Goal: Information Seeking & Learning: Check status

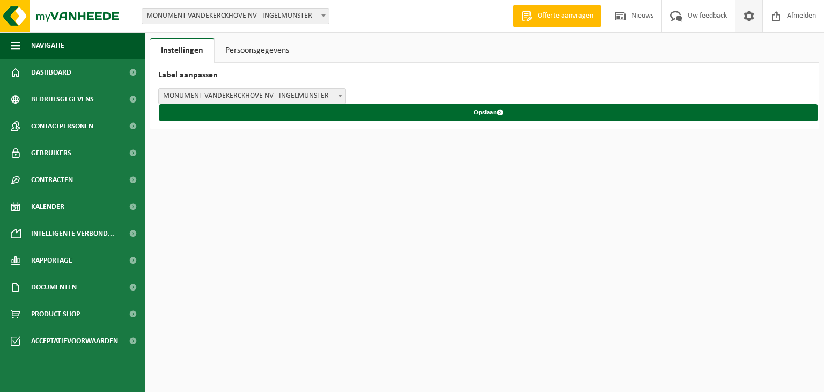
click at [237, 94] on span "MONUMENT VANDEKERCKHOVE NV - INGELMUNSTER" at bounding box center [252, 96] width 187 height 15
click at [254, 73] on h2 "Label aanpassen" at bounding box center [484, 75] width 668 height 25
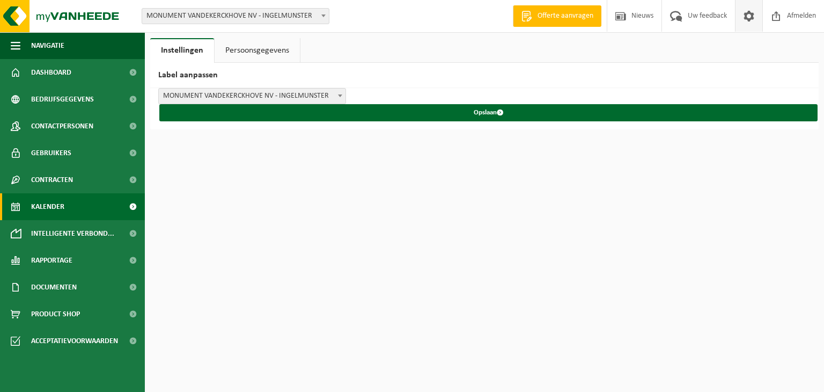
click at [66, 202] on link "Kalender" at bounding box center [72, 206] width 145 height 27
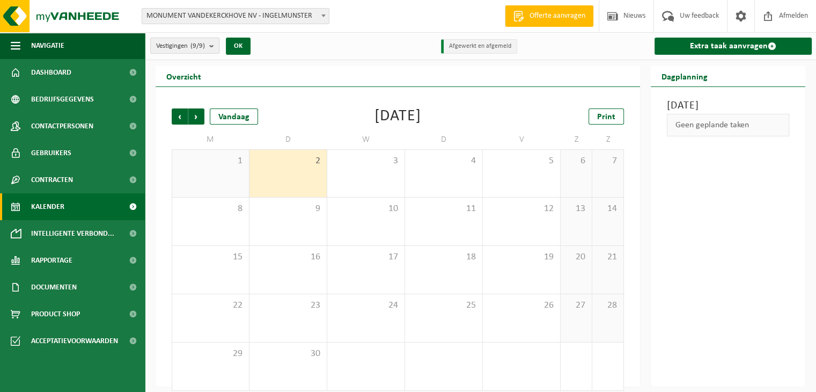
click at [202, 48] on count "(9/9)" at bounding box center [197, 45] width 14 height 7
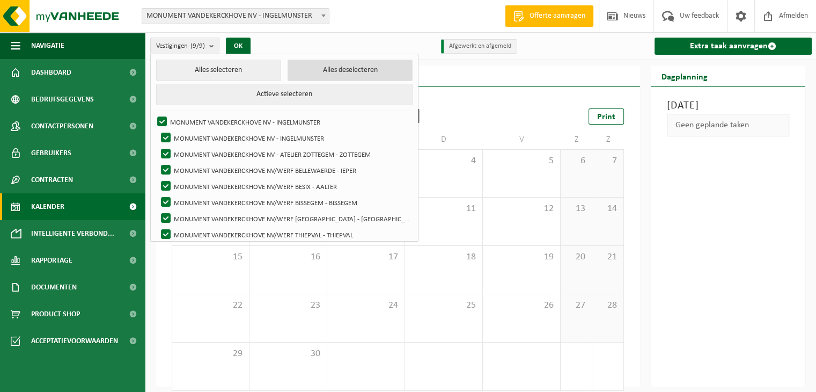
click at [311, 71] on button "Alles deselecteren" at bounding box center [350, 70] width 125 height 21
checkbox input "false"
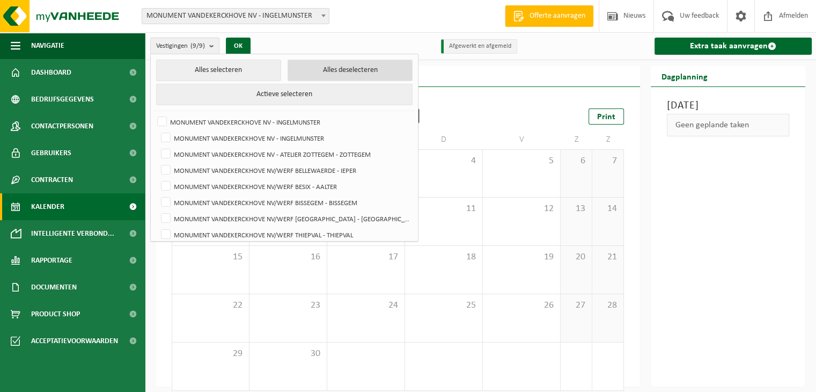
checkbox input "false"
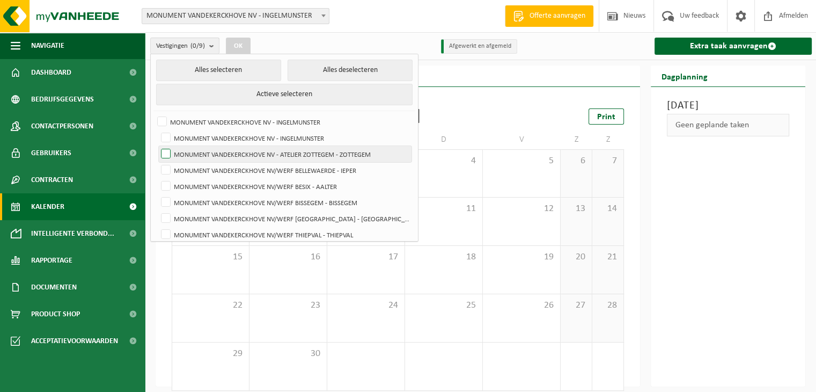
click at [334, 158] on label "MONUMENT VANDEKERCKHOVE NV - ATELIER ZOTTEGEM - ZOTTEGEM" at bounding box center [285, 154] width 253 height 16
click at [157, 146] on input "MONUMENT VANDEKERCKHOVE NV - ATELIER ZOTTEGEM - ZOTTEGEM" at bounding box center [157, 145] width 1 height 1
checkbox input "true"
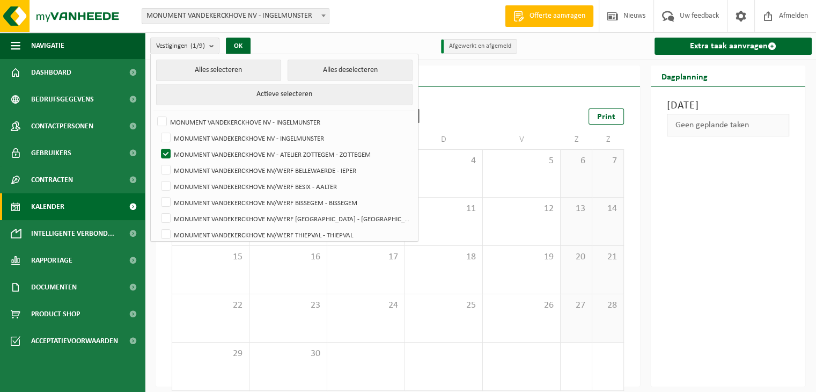
click at [489, 94] on div "Vorige Volgende Vandaag September 2025 Print M D W D V Z Z 1 2 3 4 5 6 7 8 9 10…" at bounding box center [398, 236] width 484 height 299
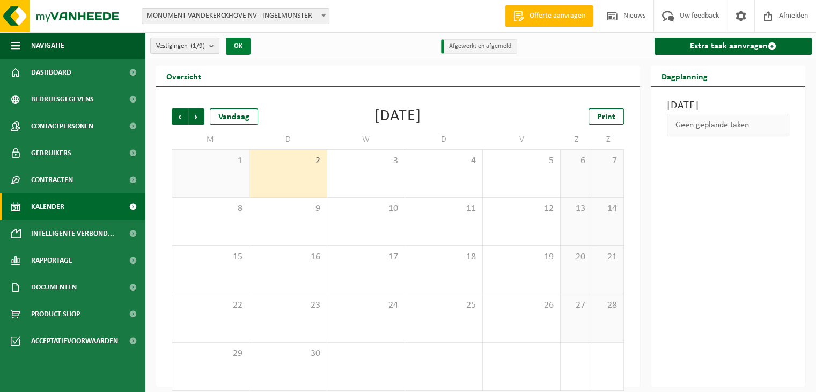
click at [245, 43] on button "OK" at bounding box center [238, 46] width 25 height 17
click at [193, 47] on count "(1/9)" at bounding box center [197, 45] width 14 height 7
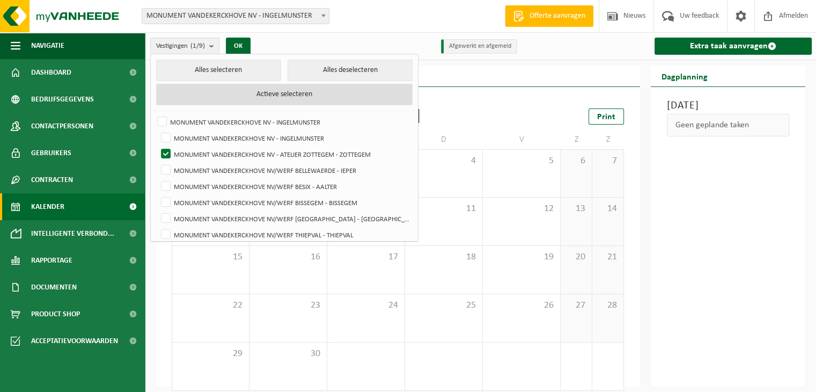
click at [266, 101] on button "Actieve selecteren" at bounding box center [284, 94] width 256 height 21
checkbox input "true"
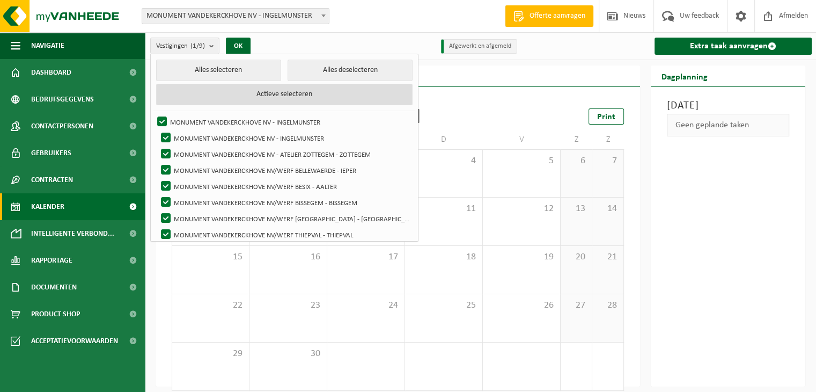
checkbox input "true"
click at [266, 101] on button "Actieve selecteren" at bounding box center [284, 94] width 256 height 21
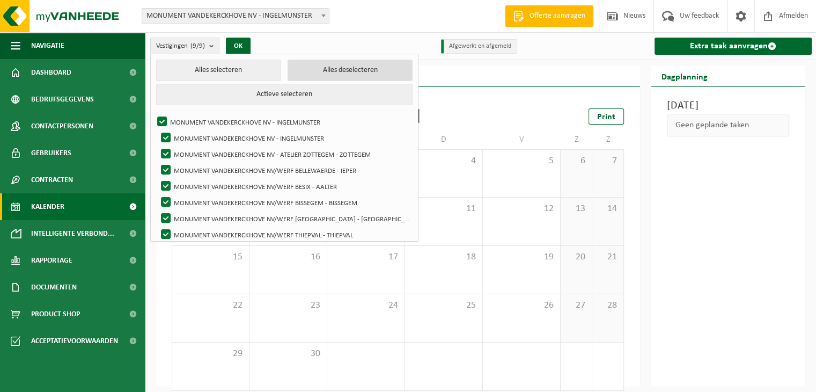
click at [300, 73] on button "Alles deselecteren" at bounding box center [350, 70] width 125 height 21
checkbox input "false"
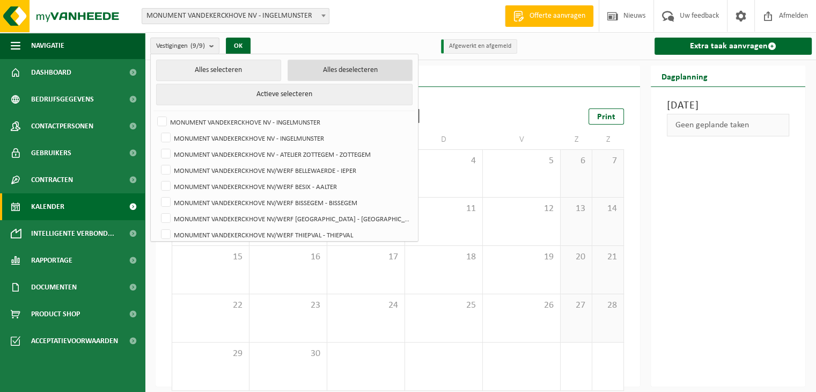
checkbox input "false"
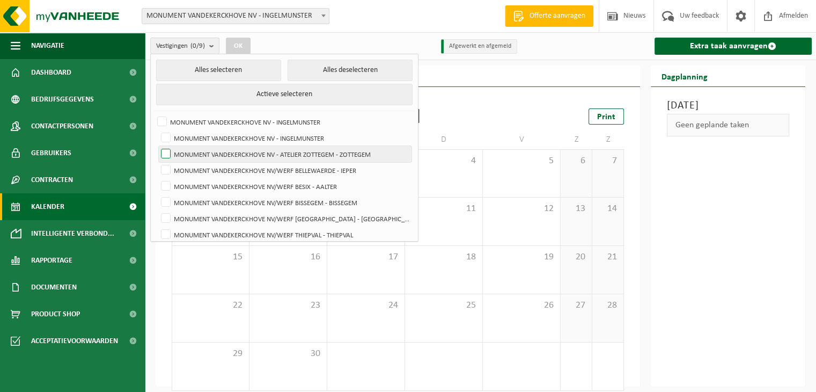
click at [273, 156] on label "MONUMENT VANDEKERCKHOVE NV - ATELIER ZOTTEGEM - ZOTTEGEM" at bounding box center [285, 154] width 253 height 16
click at [157, 146] on input "MONUMENT VANDEKERCKHOVE NV - ATELIER ZOTTEGEM - ZOTTEGEM" at bounding box center [157, 145] width 1 height 1
checkbox input "true"
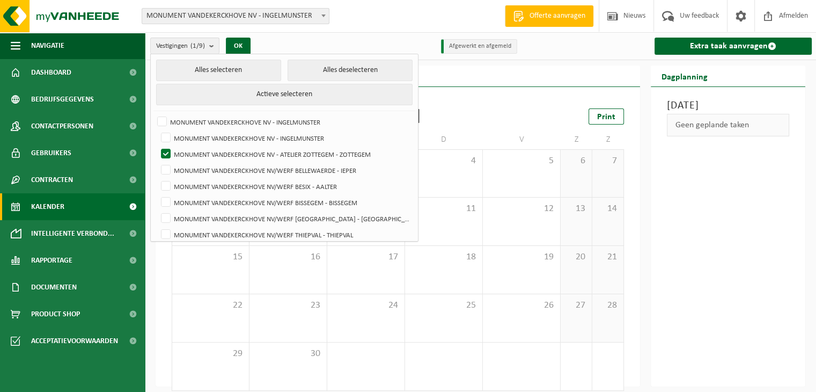
click at [270, 34] on div "Vestigingen (1/9) Alles selecteren Alles deselecteren Actieve selecteren MONUME…" at bounding box center [229, 45] width 168 height 23
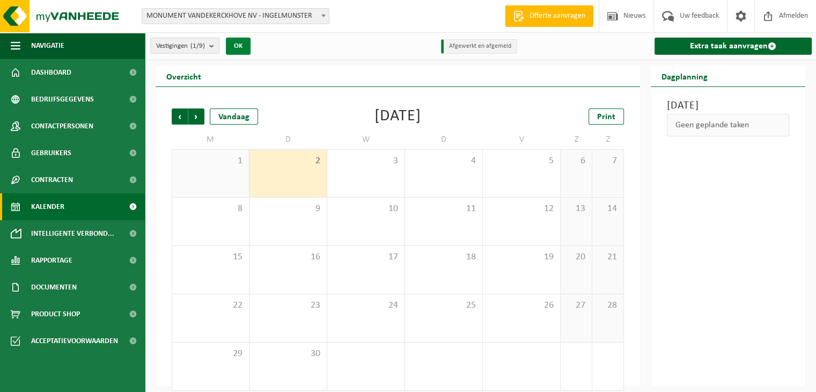
click at [238, 48] on button "OK" at bounding box center [238, 46] width 25 height 17
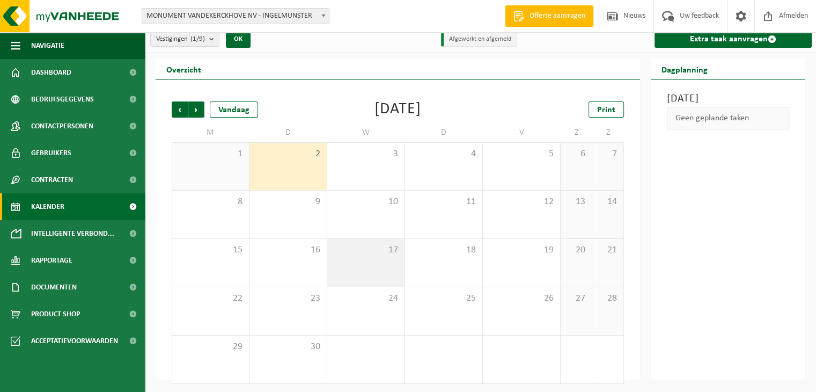
scroll to position [9, 0]
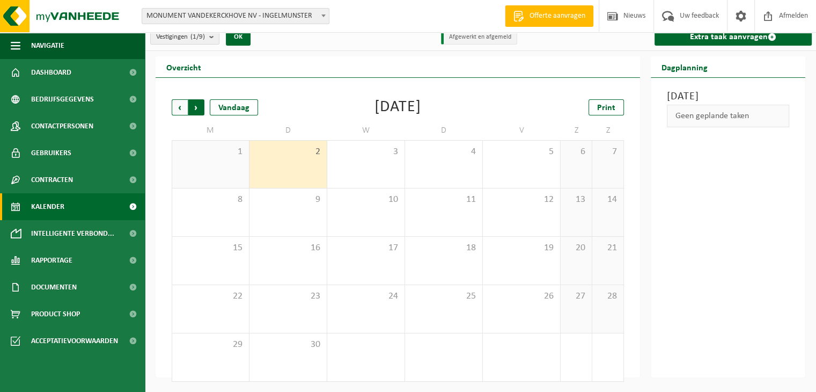
click at [183, 107] on span "Vorige" at bounding box center [180, 107] width 16 height 16
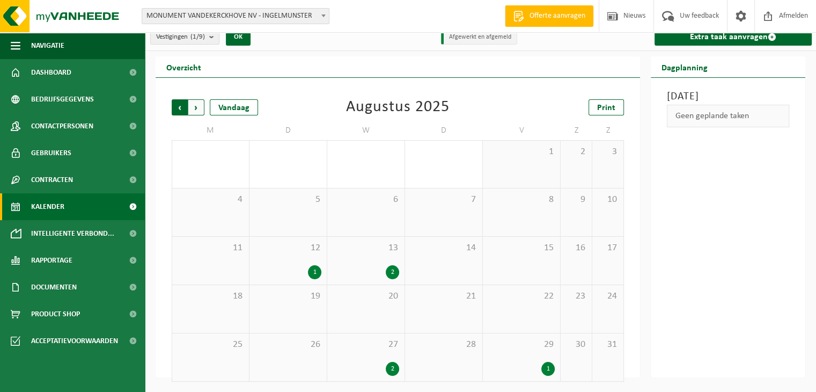
click at [196, 106] on span "Volgende" at bounding box center [196, 107] width 16 height 16
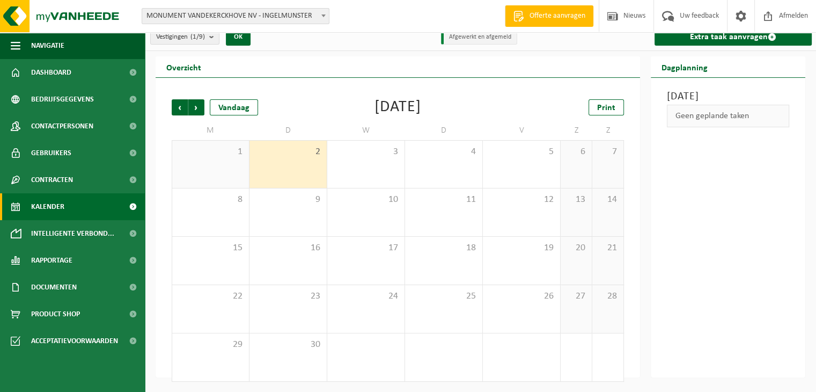
click at [292, 159] on div "2" at bounding box center [287, 164] width 77 height 47
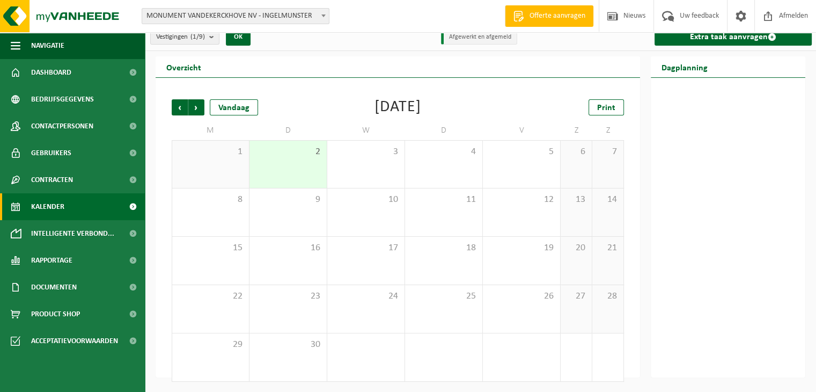
click at [223, 167] on div "1" at bounding box center [210, 164] width 77 height 47
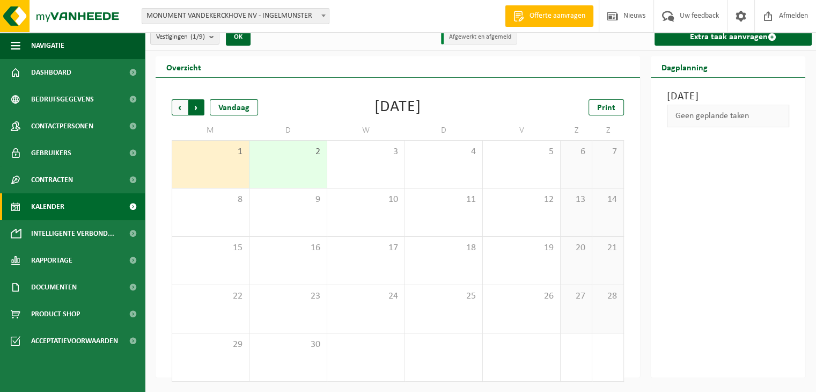
click at [181, 104] on span "Vorige" at bounding box center [180, 107] width 16 height 16
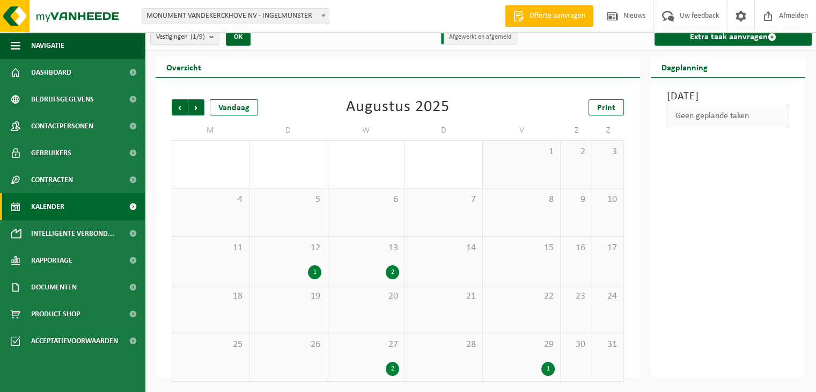
click at [368, 99] on div "Augustus 2025" at bounding box center [398, 107] width 104 height 16
click at [542, 363] on div "1" at bounding box center [521, 369] width 67 height 14
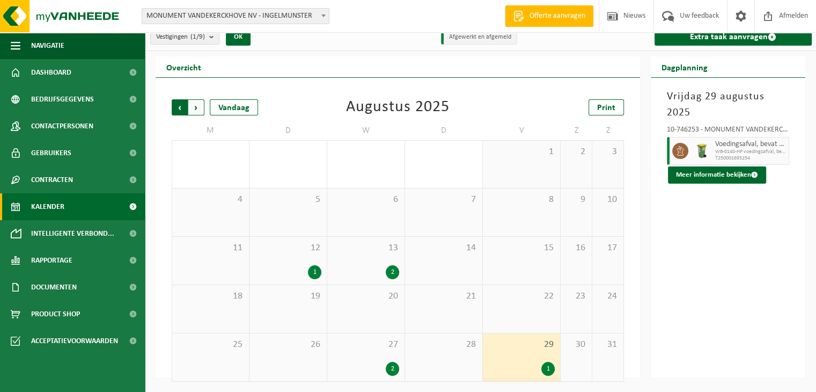
click at [200, 99] on span "Volgende" at bounding box center [196, 107] width 16 height 16
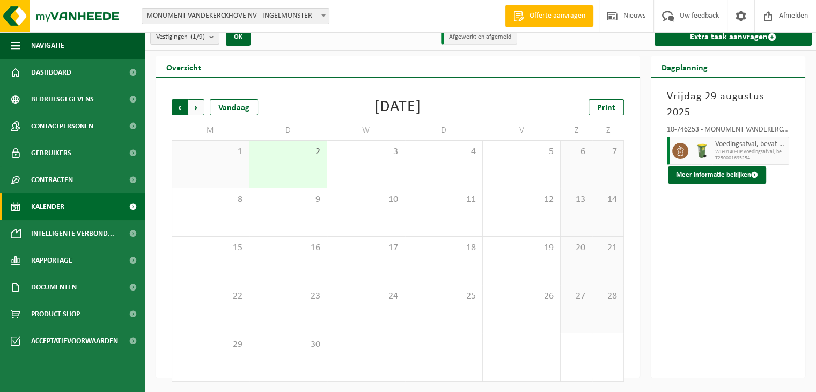
click at [197, 106] on span "Volgende" at bounding box center [196, 107] width 16 height 16
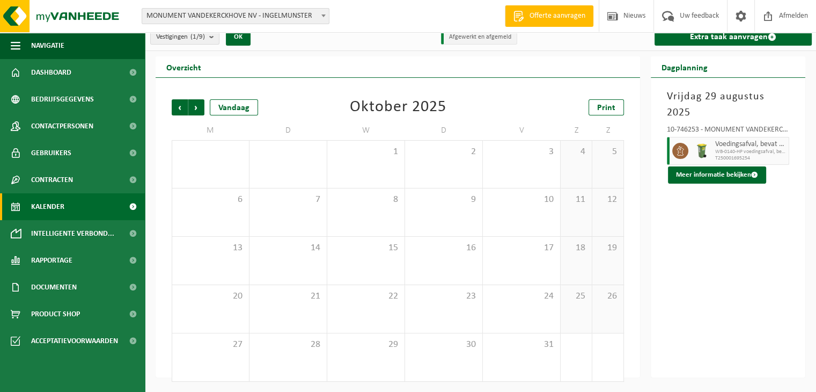
click at [197, 106] on span "Volgende" at bounding box center [196, 107] width 16 height 16
click at [170, 104] on div "Vorige Volgende Vandaag December 2025 Print M D W D V Z Z 1 2 3 4 5 6 7 8 9 10 …" at bounding box center [397, 241] width 463 height 304
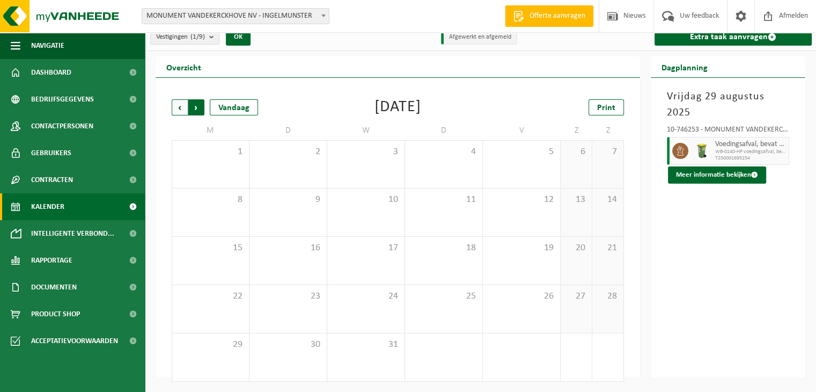
click at [178, 105] on span "Vorige" at bounding box center [180, 107] width 16 height 16
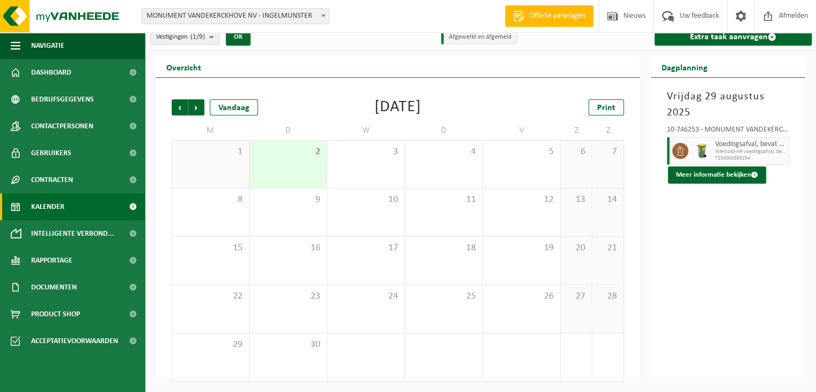
click at [203, 40] on count "(1/9)" at bounding box center [197, 36] width 14 height 7
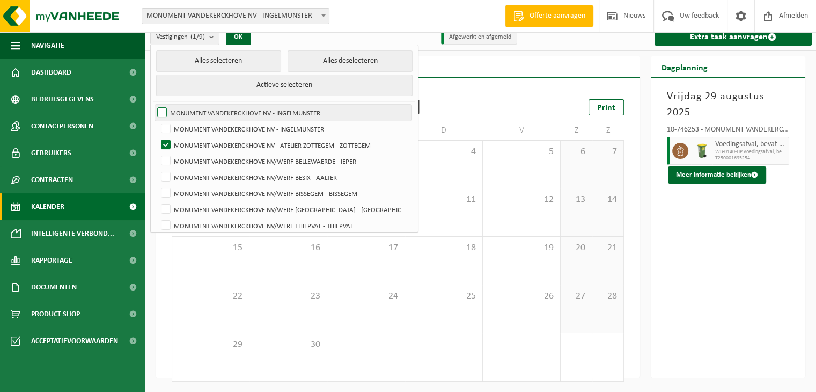
click at [208, 114] on label "MONUMENT VANDEKERCKHOVE NV - INGELMUNSTER" at bounding box center [283, 113] width 256 height 16
click at [153, 105] on input "MONUMENT VANDEKERCKHOVE NV - INGELMUNSTER" at bounding box center [153, 104] width 1 height 1
checkbox input "true"
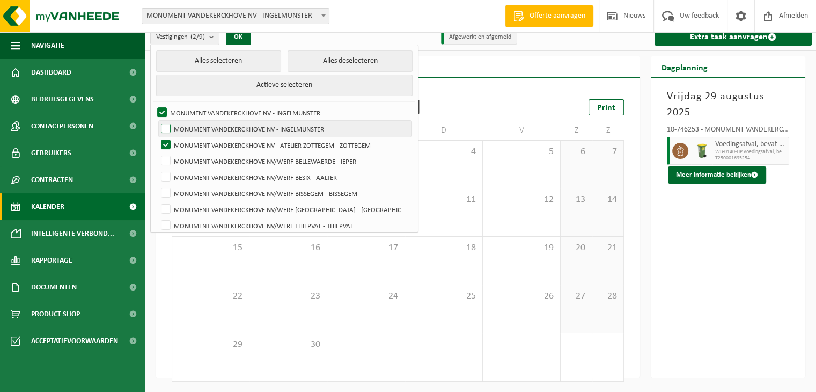
click at [205, 123] on label "MONUMENT VANDEKERCKHOVE NV - INGELMUNSTER" at bounding box center [285, 129] width 253 height 16
click at [157, 121] on input "MONUMENT VANDEKERCKHOVE NV - INGELMUNSTER" at bounding box center [157, 120] width 1 height 1
checkbox input "true"
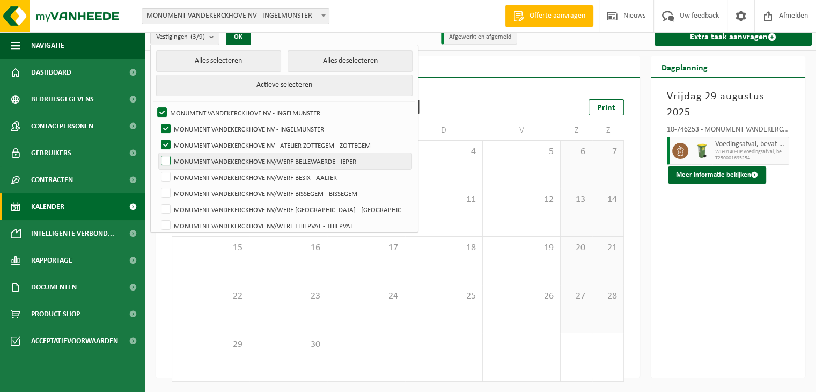
click at [205, 154] on label "MONUMENT VANDEKERCKHOVE NV/WERF BELLEWAERDE - IEPER" at bounding box center [285, 161] width 253 height 16
click at [157, 153] on input "MONUMENT VANDEKERCKHOVE NV/WERF BELLEWAERDE - IEPER" at bounding box center [157, 152] width 1 height 1
checkbox input "true"
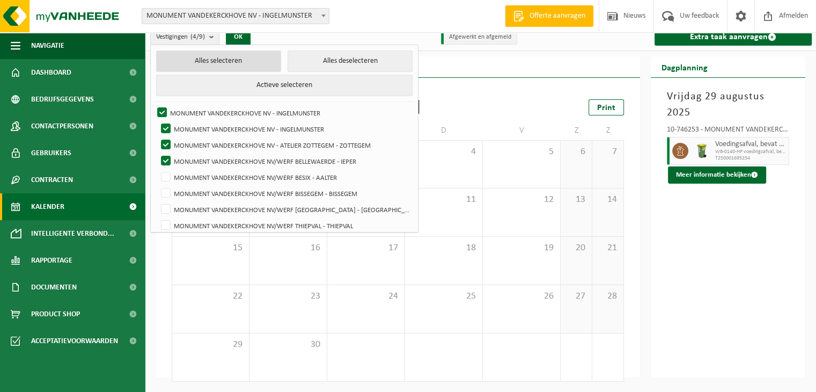
click at [225, 61] on button "Alles selecteren" at bounding box center [218, 60] width 125 height 21
checkbox input "true"
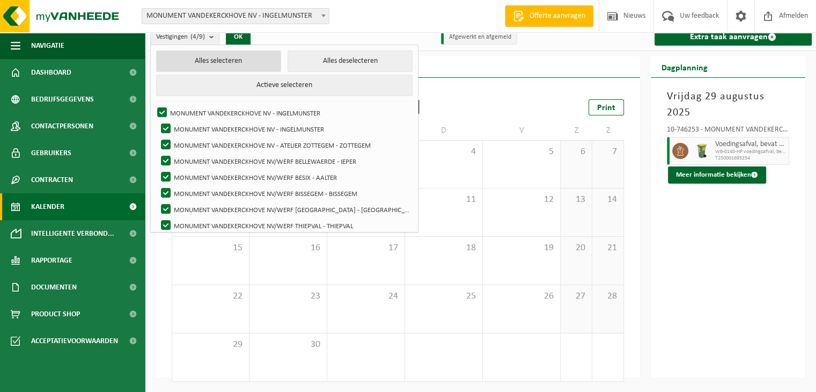
checkbox input "true"
click at [236, 40] on button "OK" at bounding box center [238, 36] width 25 height 17
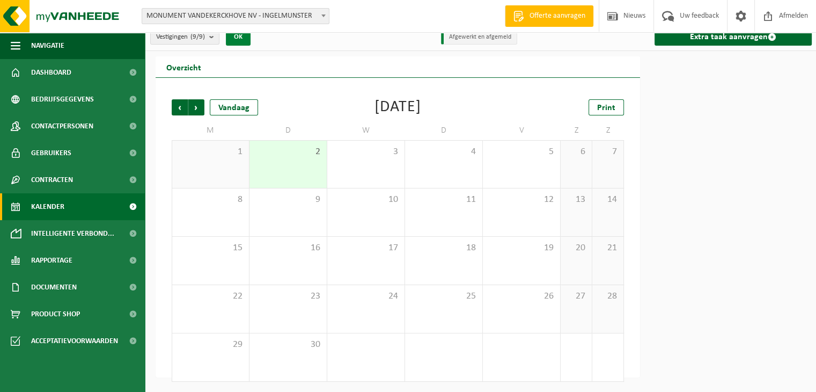
click at [236, 40] on button "OK" at bounding box center [238, 36] width 25 height 17
click at [192, 42] on span "Vestigingen (9/9)" at bounding box center [180, 37] width 49 height 16
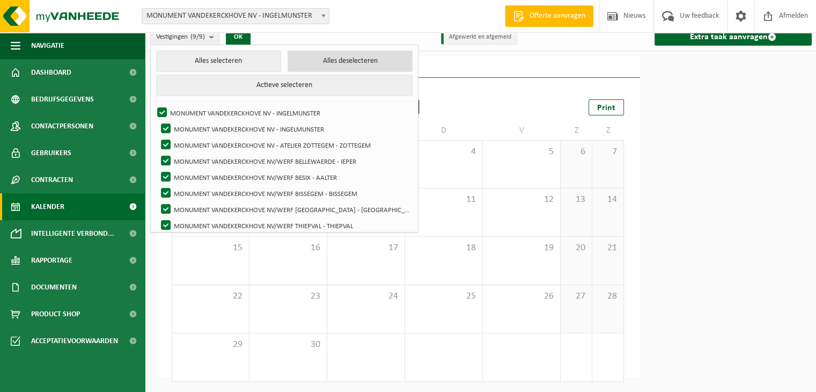
click at [343, 68] on button "Alles deselecteren" at bounding box center [350, 60] width 125 height 21
checkbox input "false"
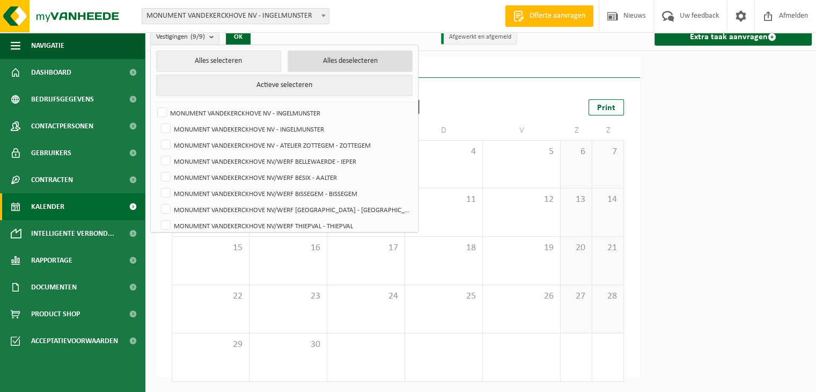
checkbox input "false"
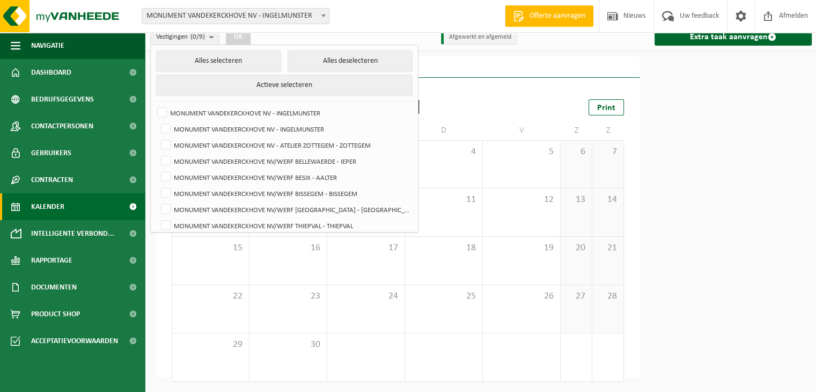
click at [82, 213] on link "Kalender" at bounding box center [72, 206] width 145 height 27
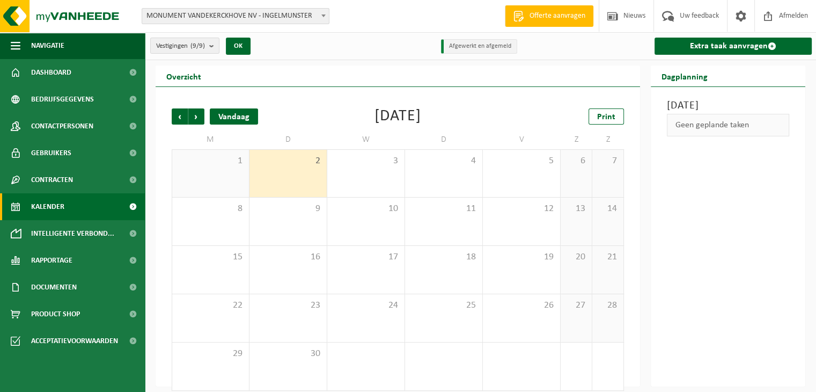
click at [226, 119] on div "Vandaag" at bounding box center [234, 116] width 48 height 16
click at [198, 41] on span "Vestigingen (9/9)" at bounding box center [180, 46] width 49 height 16
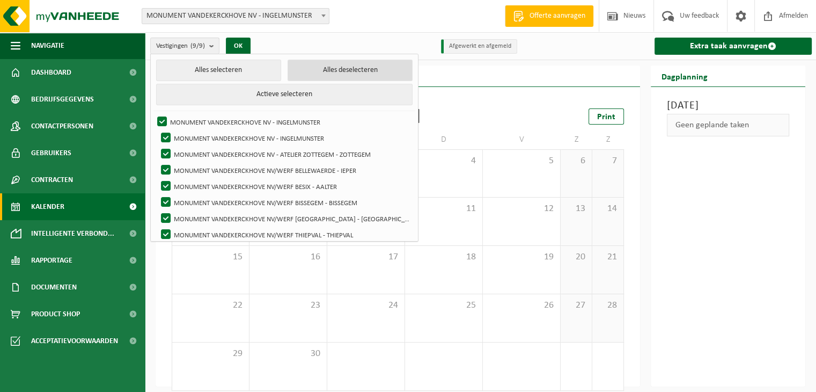
click at [309, 74] on button "Alles deselecteren" at bounding box center [350, 70] width 125 height 21
checkbox input "false"
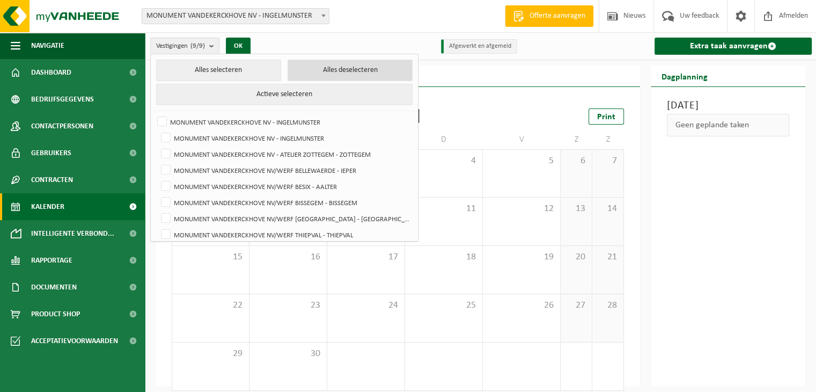
checkbox input "false"
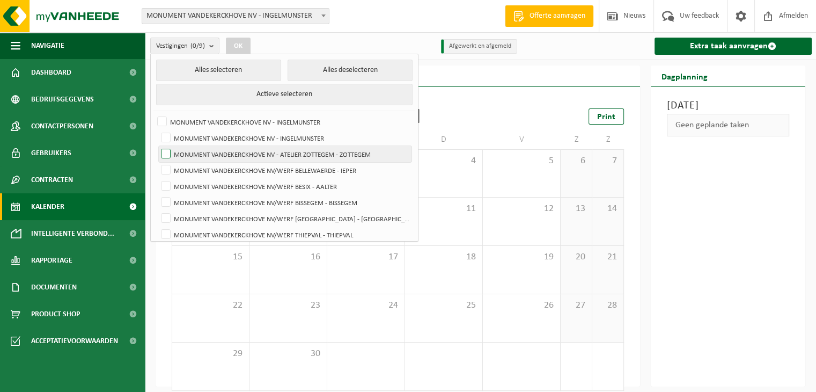
click at [273, 158] on label "MONUMENT VANDEKERCKHOVE NV - ATELIER ZOTTEGEM - ZOTTEGEM" at bounding box center [285, 154] width 253 height 16
click at [157, 146] on input "MONUMENT VANDEKERCKHOVE NV - ATELIER ZOTTEGEM - ZOTTEGEM" at bounding box center [157, 145] width 1 height 1
checkbox input "true"
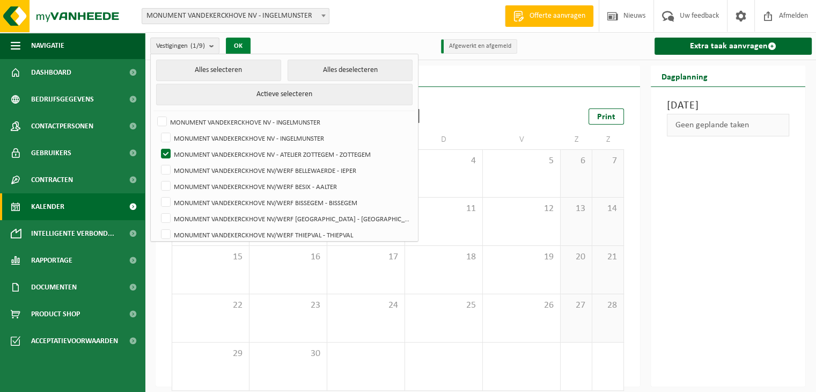
click at [245, 50] on button "OK" at bounding box center [238, 46] width 25 height 17
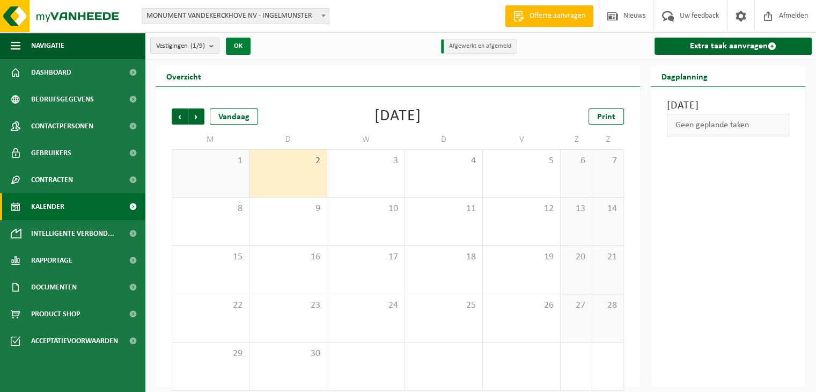
click at [245, 50] on button "OK" at bounding box center [238, 46] width 25 height 17
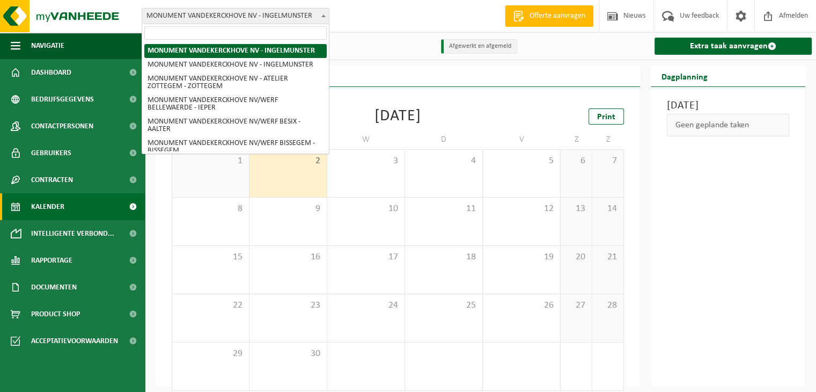
click at [223, 16] on span "MONUMENT VANDEKERCKHOVE NV - INGELMUNSTER" at bounding box center [235, 16] width 187 height 15
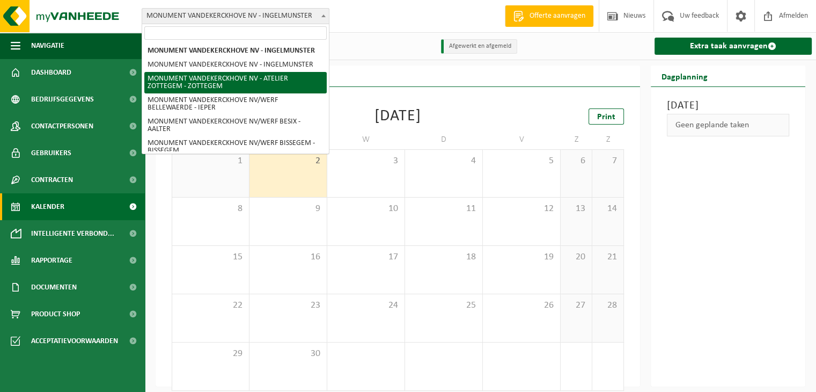
select select "6366"
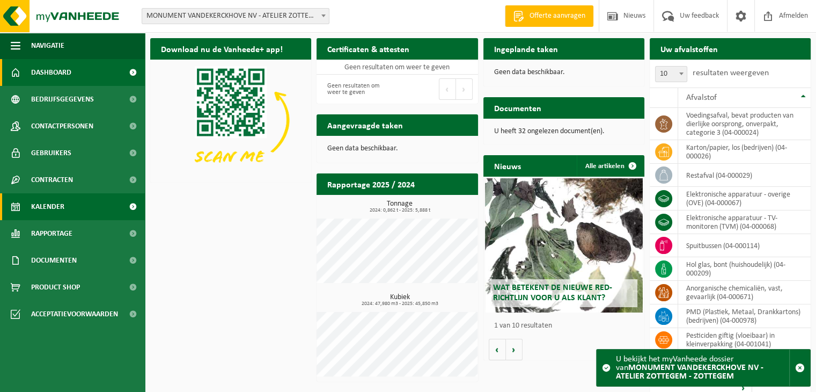
click at [68, 207] on link "Kalender" at bounding box center [72, 206] width 145 height 27
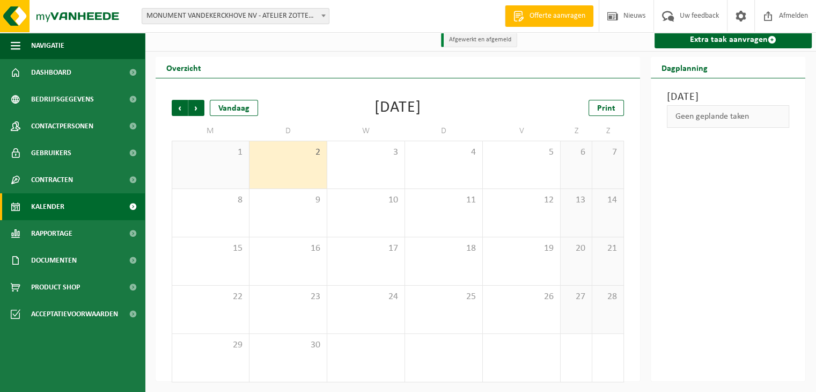
scroll to position [6, 0]
click at [173, 105] on span "Vorige" at bounding box center [180, 107] width 16 height 16
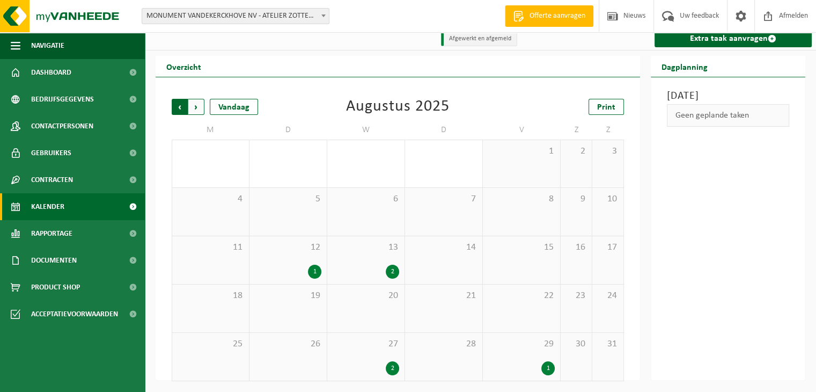
click at [197, 104] on span "Volgende" at bounding box center [196, 107] width 16 height 16
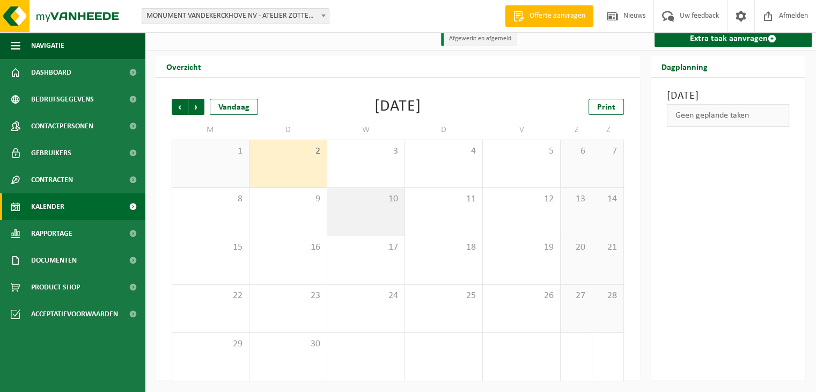
click at [348, 195] on span "10" at bounding box center [366, 199] width 67 height 12
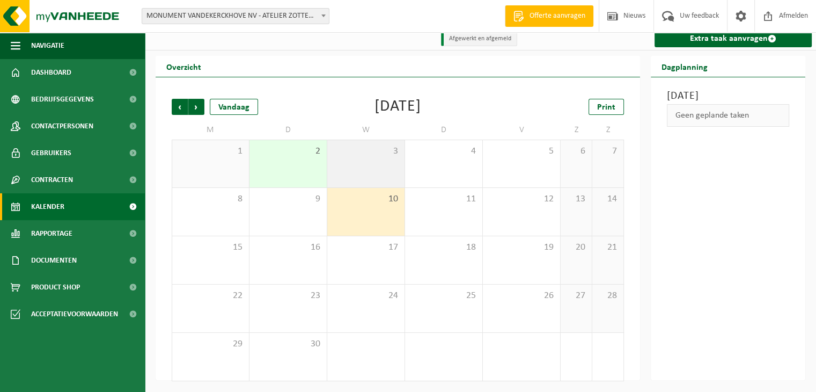
click at [365, 177] on div "3" at bounding box center [365, 163] width 77 height 47
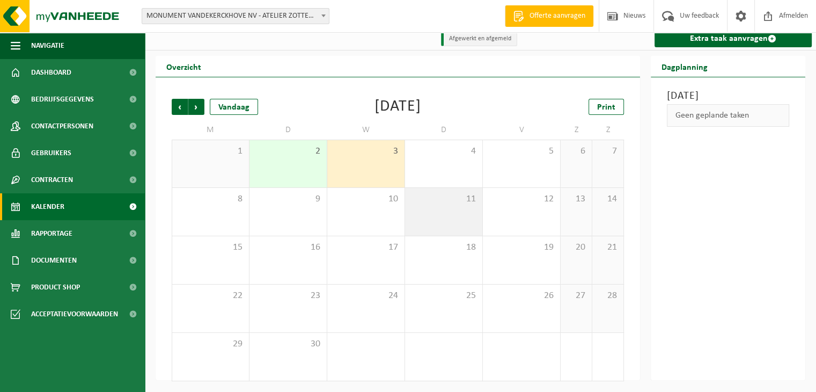
click at [482, 211] on div "11" at bounding box center [443, 212] width 77 height 48
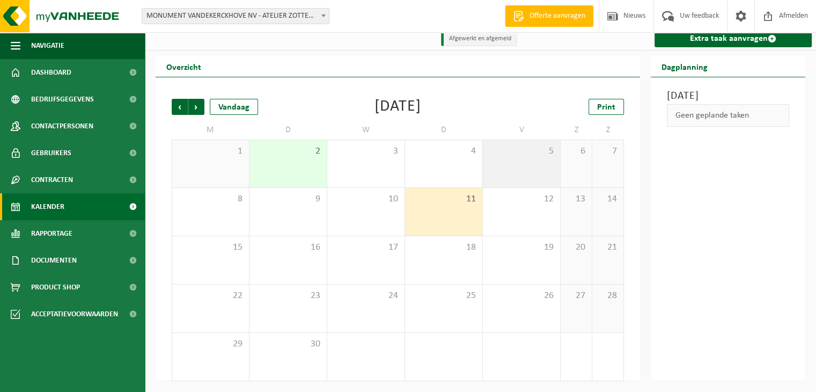
click at [535, 181] on div "5" at bounding box center [521, 163] width 77 height 47
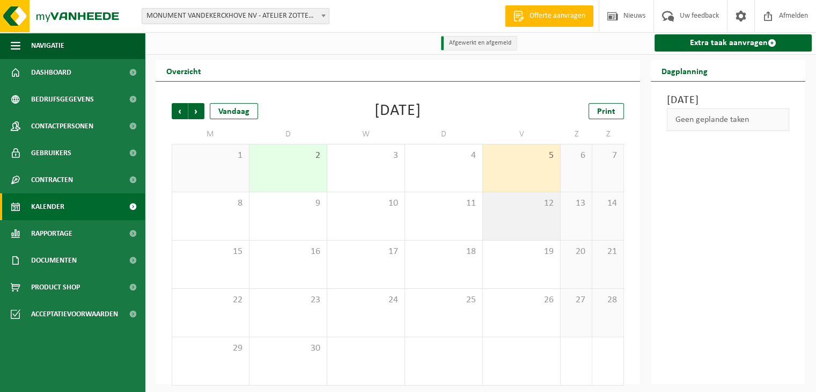
scroll to position [0, 0]
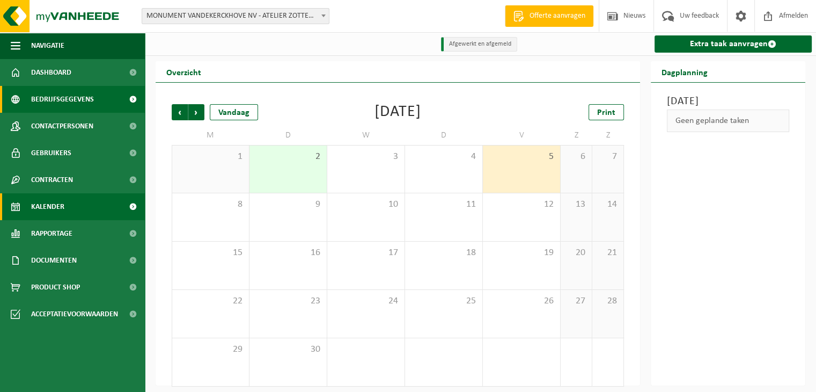
click at [79, 91] on span "Bedrijfsgegevens" at bounding box center [62, 99] width 63 height 27
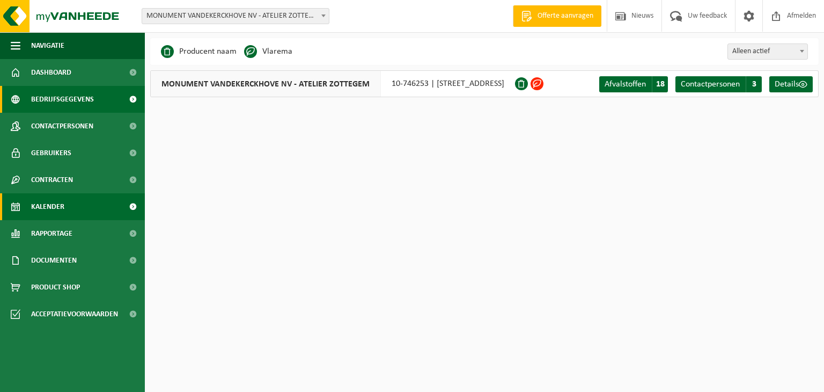
click at [44, 210] on span "Kalender" at bounding box center [47, 206] width 33 height 27
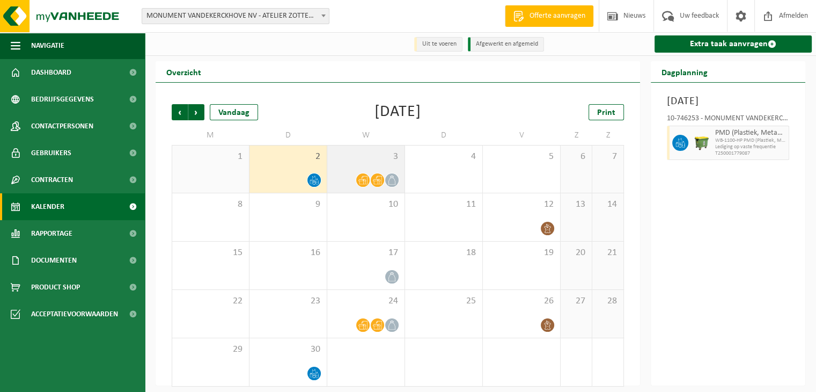
click at [373, 168] on div "3" at bounding box center [365, 168] width 77 height 47
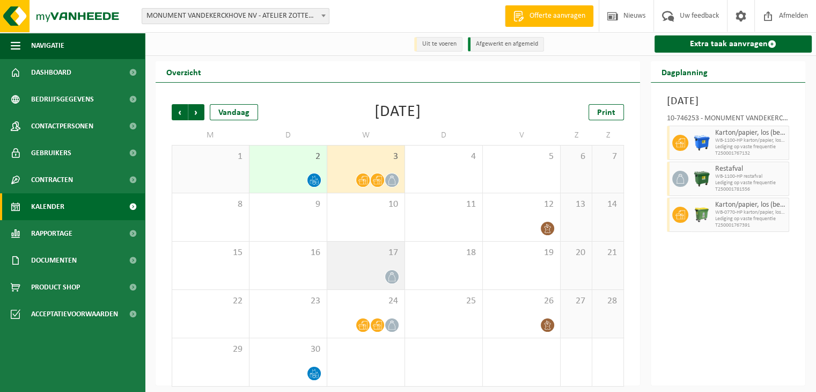
click at [358, 251] on span "17" at bounding box center [366, 253] width 67 height 12
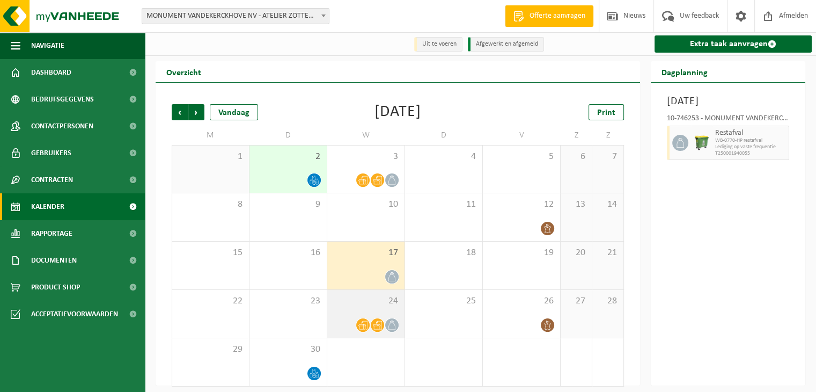
click at [387, 335] on div "24" at bounding box center [365, 314] width 77 height 48
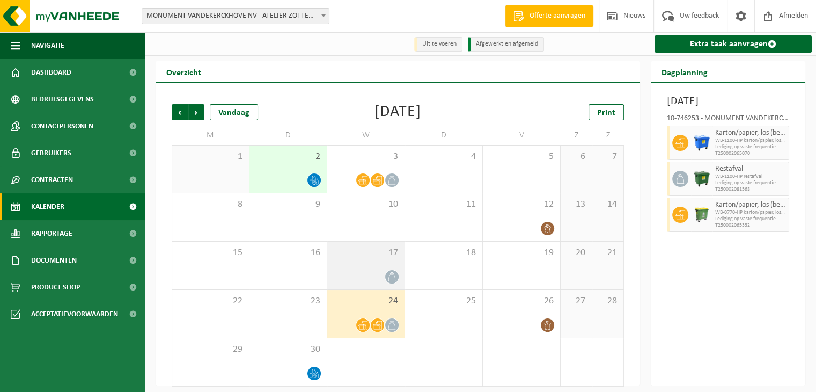
click at [377, 256] on span "17" at bounding box center [366, 253] width 67 height 12
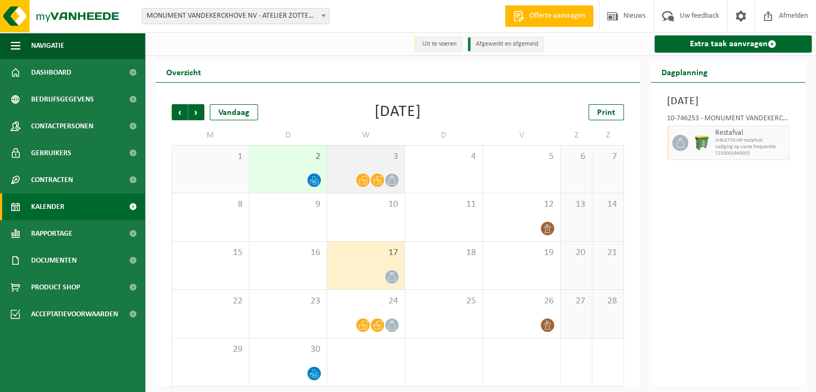
click at [340, 178] on div at bounding box center [366, 180] width 67 height 14
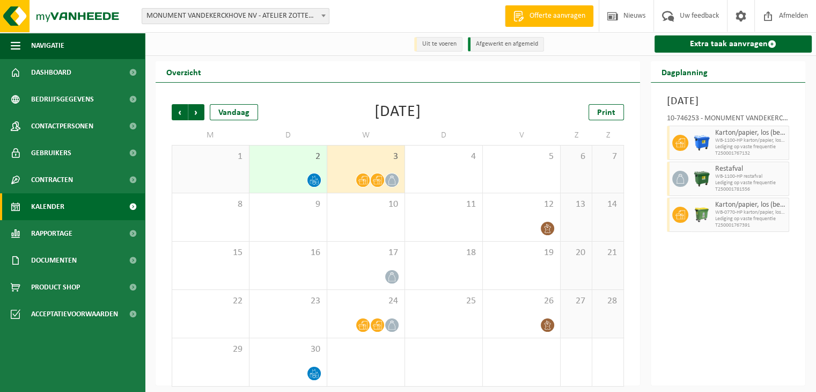
click at [303, 179] on div at bounding box center [288, 180] width 67 height 14
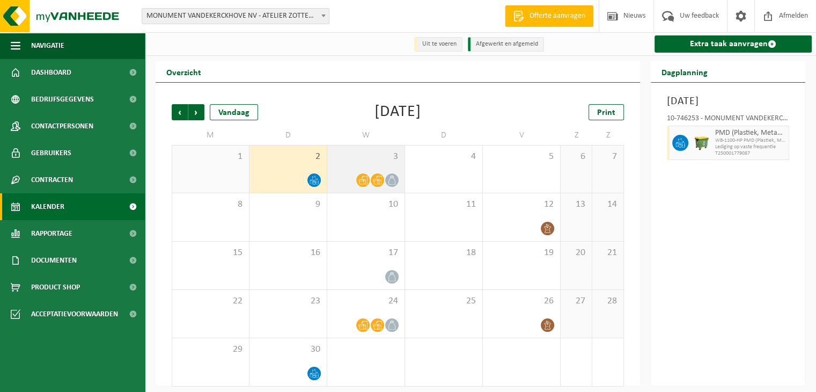
click at [377, 177] on icon at bounding box center [377, 179] width 9 height 9
